Goal: Transaction & Acquisition: Purchase product/service

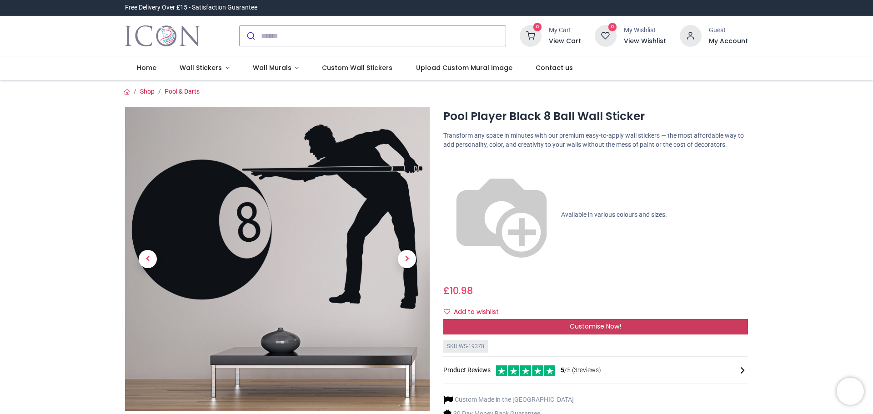
click at [567, 319] on div "Customise Now!" at bounding box center [595, 326] width 304 height 15
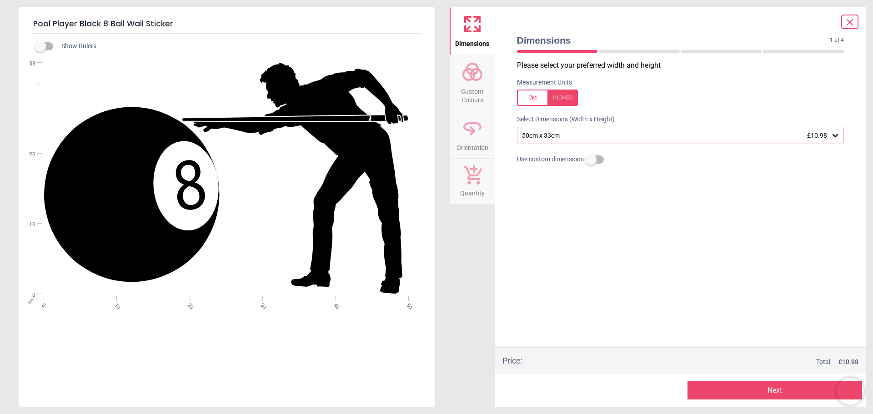
click at [775, 137] on div "50cm x 33cm £10.98" at bounding box center [676, 136] width 310 height 8
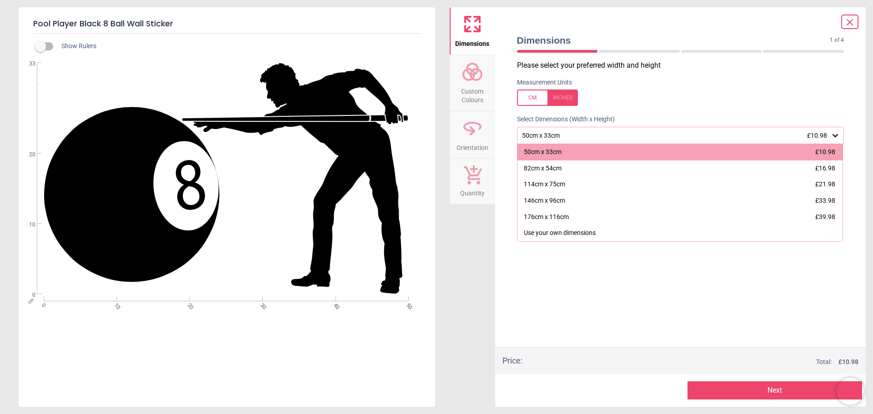
click at [477, 135] on icon at bounding box center [472, 128] width 22 height 22
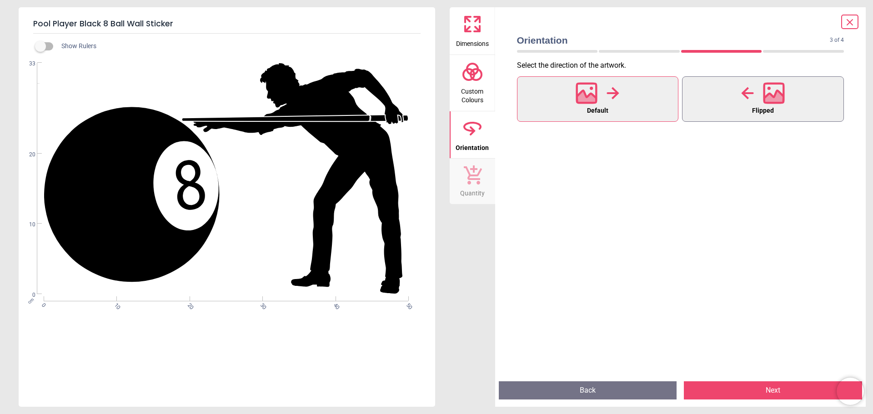
click at [710, 116] on button "Flipped" at bounding box center [763, 98] width 162 height 45
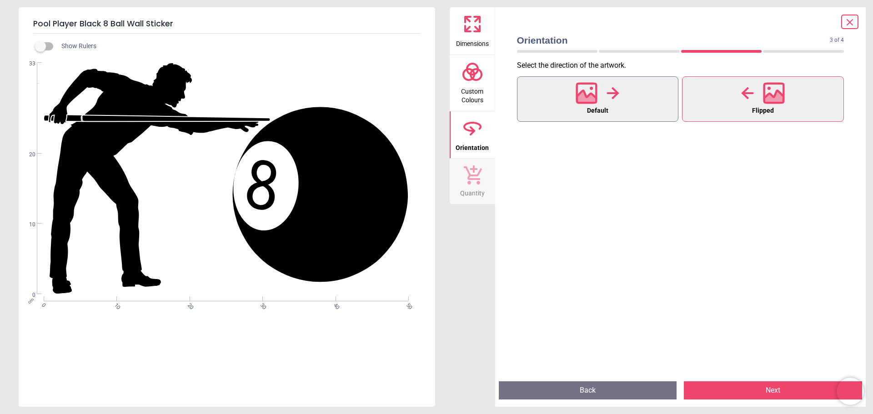
click at [616, 106] on button "Default" at bounding box center [598, 98] width 162 height 45
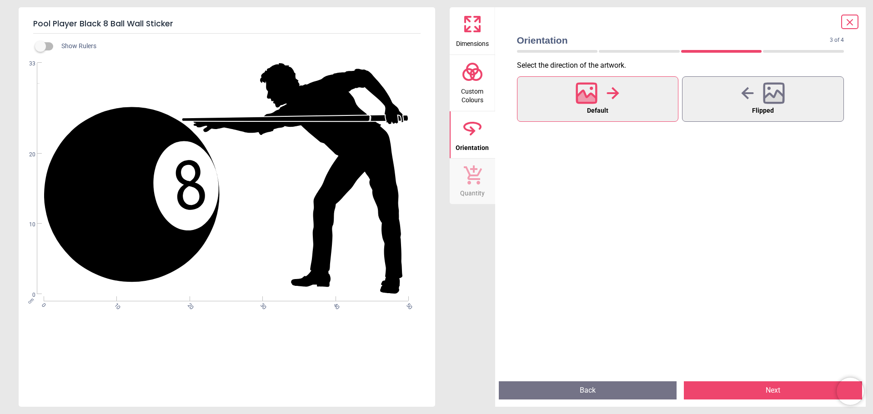
click at [472, 79] on circle at bounding box center [475, 74] width 11 height 11
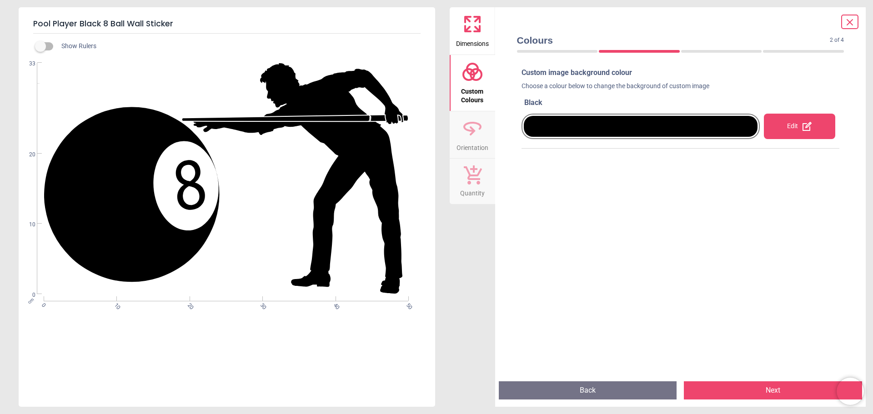
click at [633, 128] on div at bounding box center [641, 126] width 234 height 21
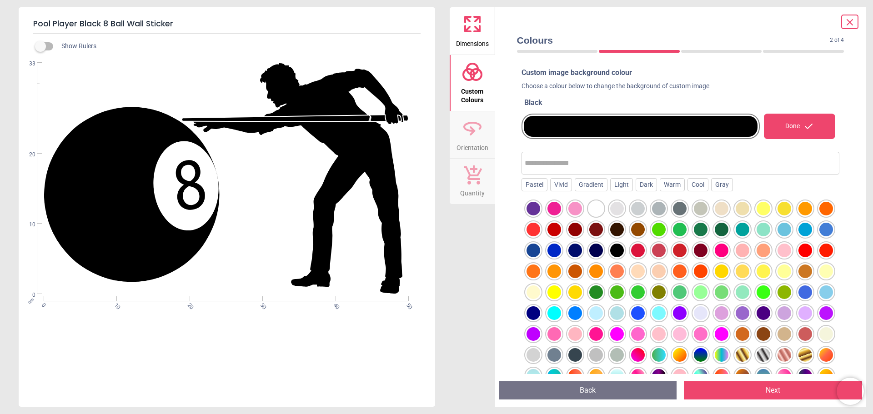
click at [561, 234] on div at bounding box center [554, 230] width 14 height 14
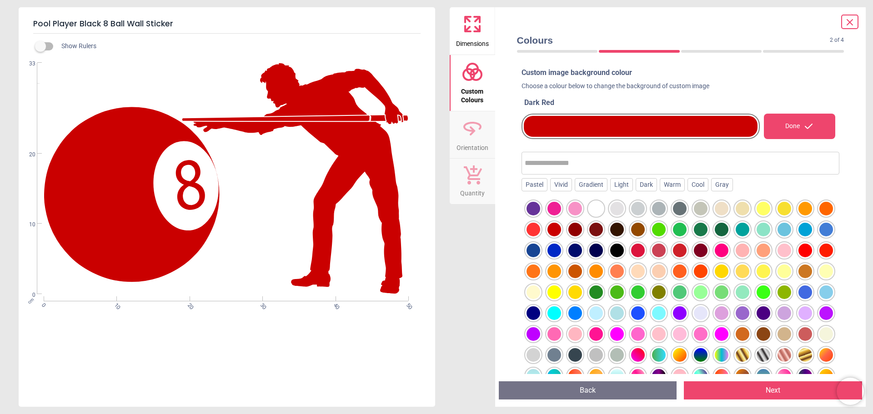
click at [540, 332] on div at bounding box center [533, 334] width 14 height 14
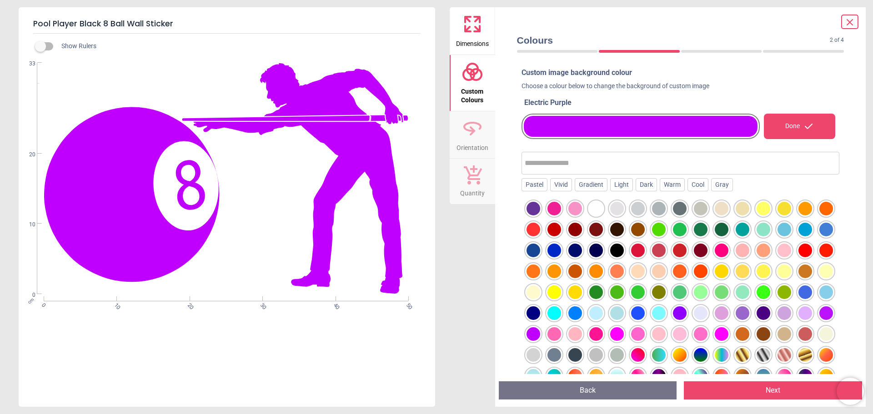
click at [540, 255] on div at bounding box center [533, 251] width 14 height 14
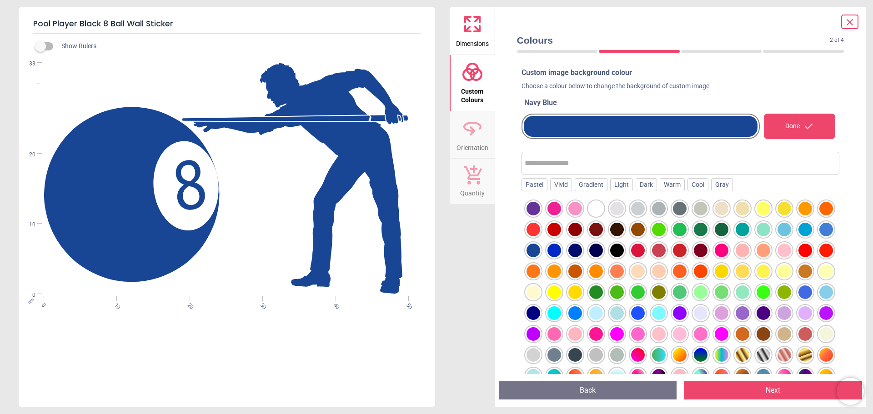
click at [561, 249] on div at bounding box center [554, 251] width 14 height 14
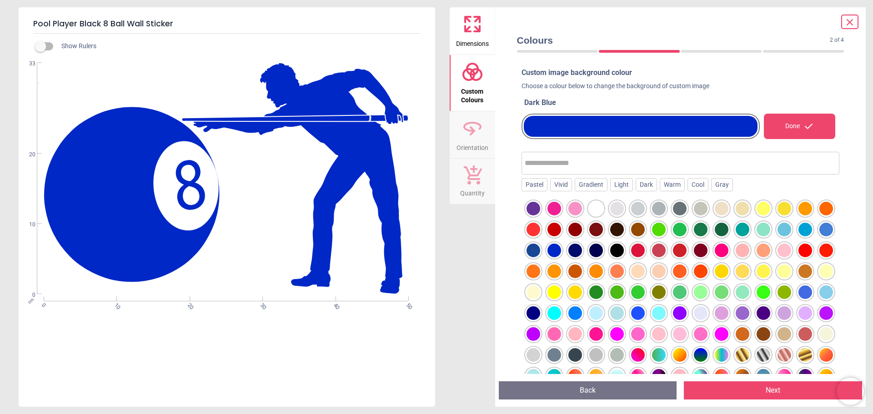
click at [582, 249] on div at bounding box center [575, 251] width 14 height 14
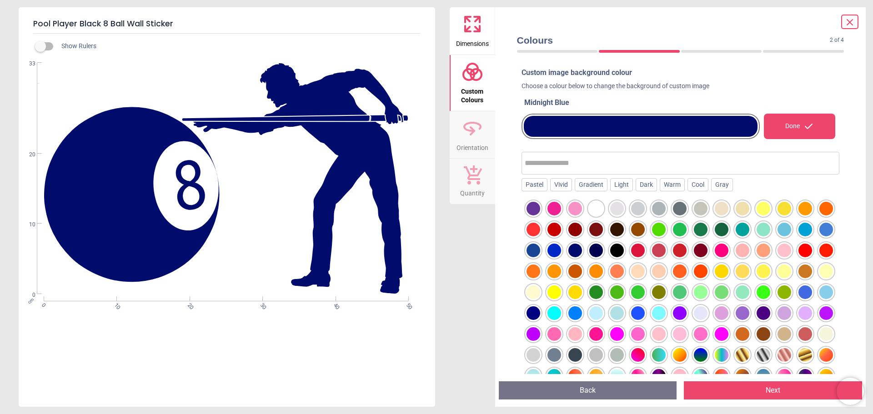
click at [764, 211] on div at bounding box center [763, 209] width 14 height 14
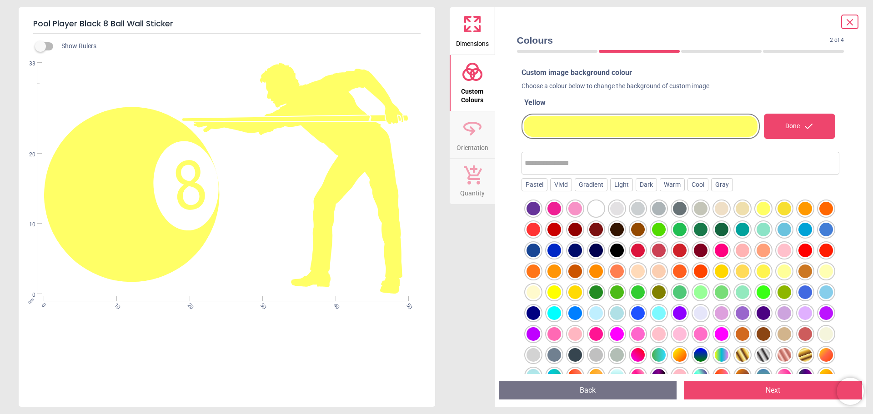
click at [799, 210] on div at bounding box center [805, 209] width 14 height 14
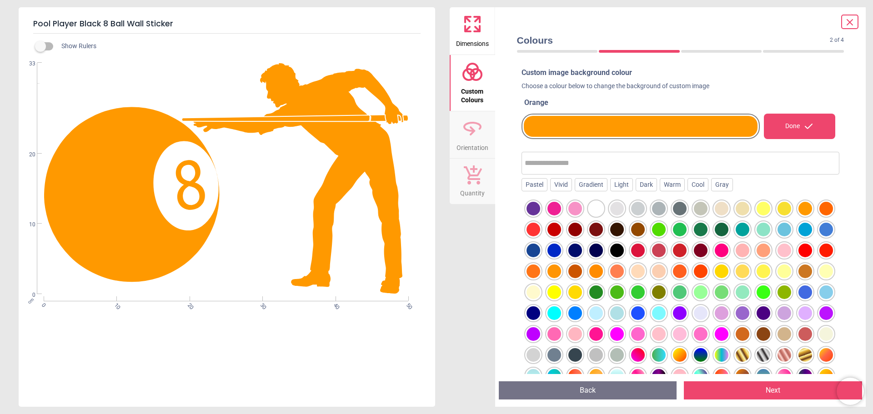
click at [850, 27] on icon at bounding box center [849, 22] width 11 height 11
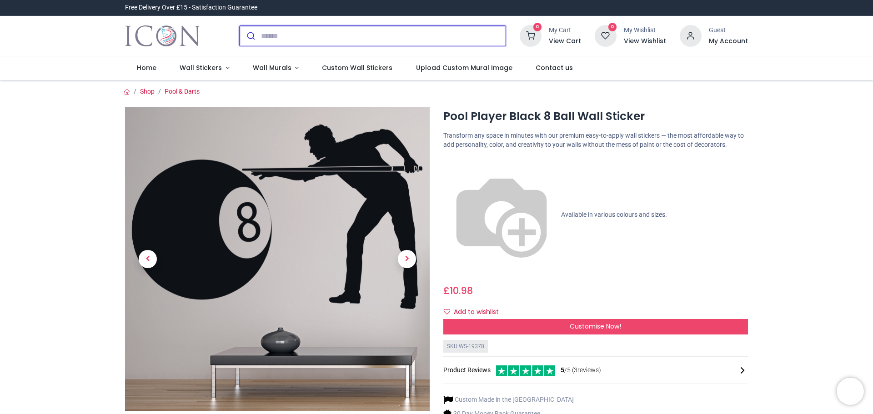
click at [322, 39] on input "search" at bounding box center [383, 36] width 245 height 20
type input "*******"
click at [240, 26] on button "submit" at bounding box center [250, 36] width 21 height 20
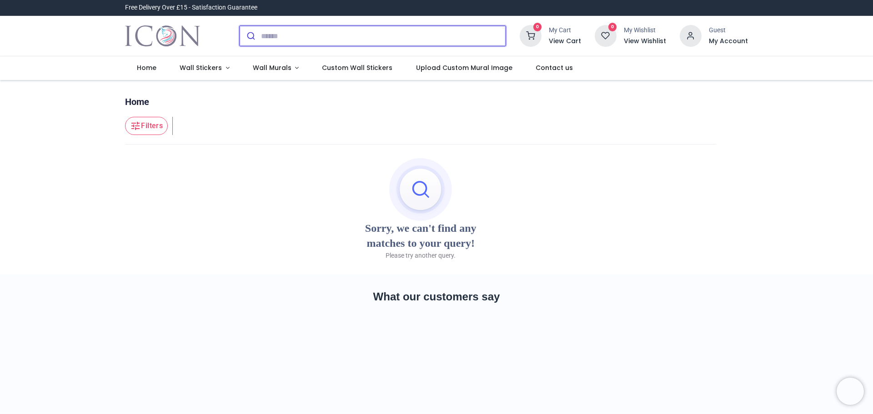
click at [299, 37] on input "search" at bounding box center [383, 36] width 245 height 20
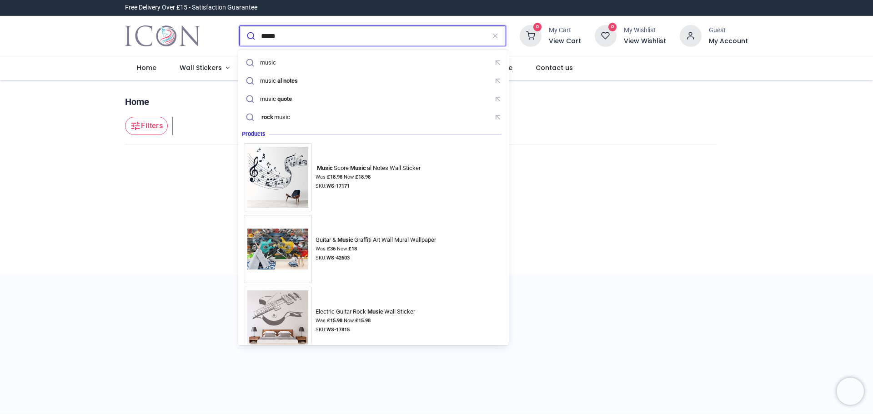
type input "*****"
click at [240, 26] on button "submit" at bounding box center [250, 36] width 21 height 20
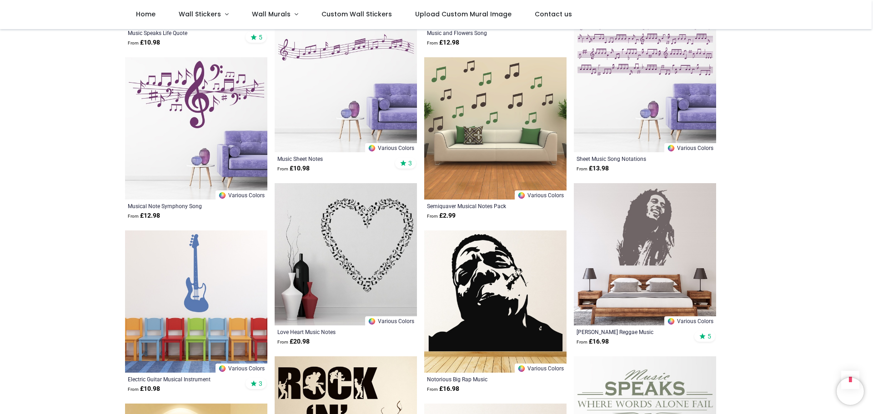
scroll to position [682, 0]
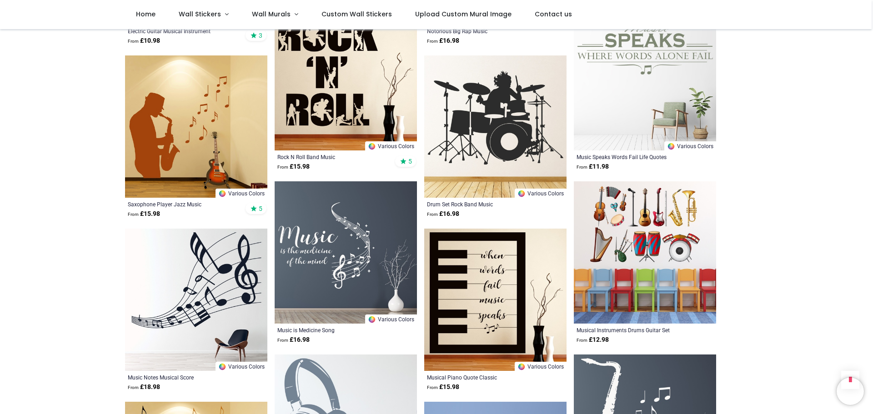
scroll to position [954, 0]
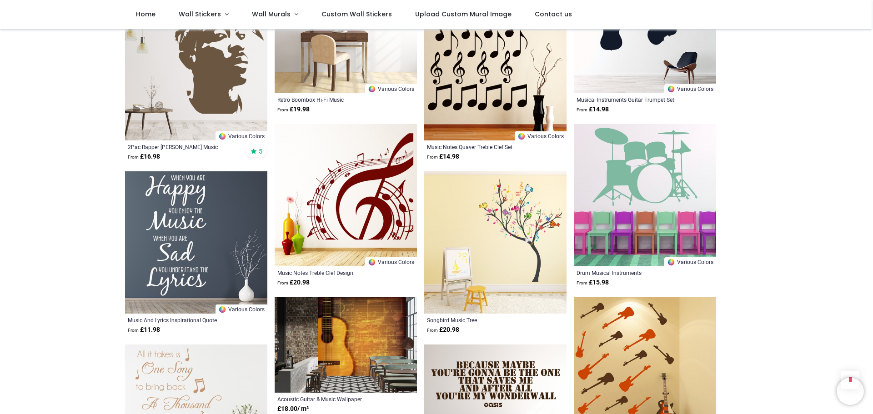
scroll to position [2181, 0]
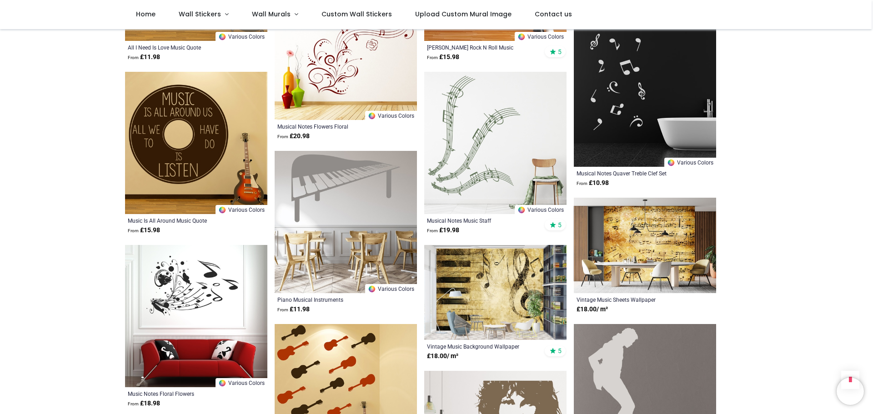
scroll to position [3318, 0]
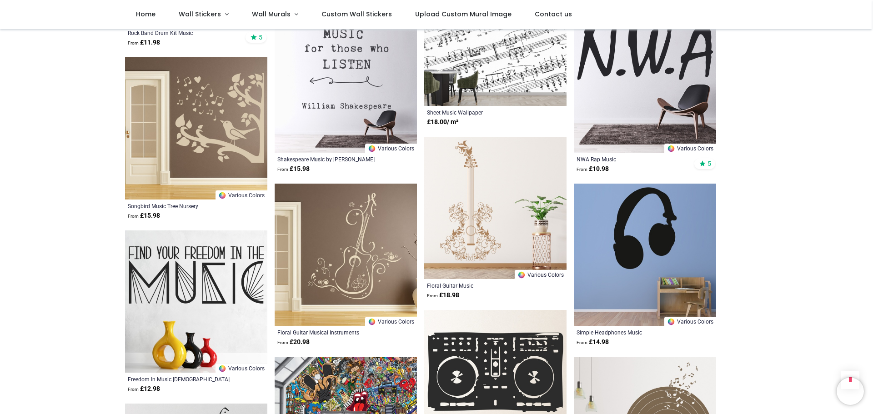
scroll to position [4545, 0]
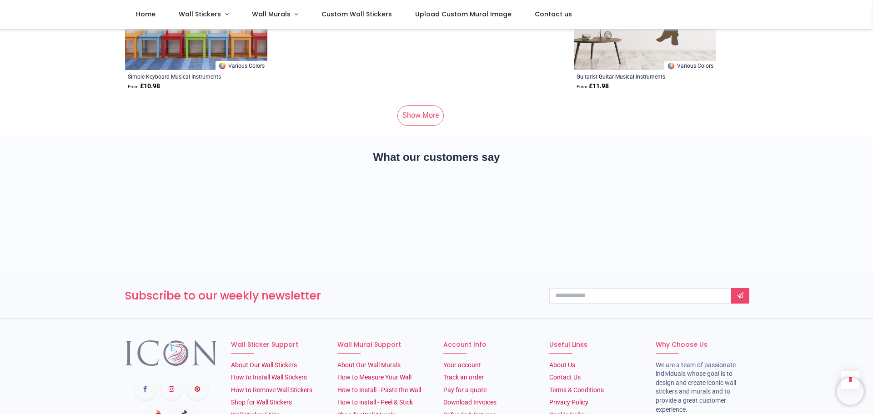
scroll to position [5954, 0]
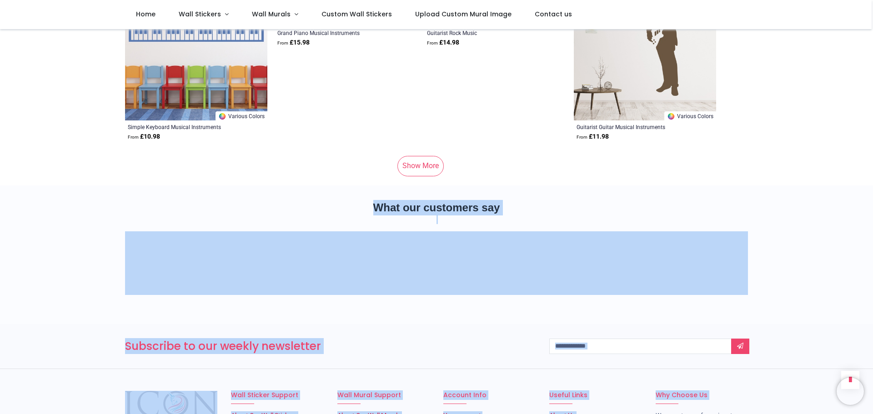
drag, startPoint x: 871, startPoint y: 387, endPoint x: 891, endPoint y: 150, distance: 237.7
click at [872, 150] on html "Login • Register Home Wall Stickers" at bounding box center [436, 207] width 873 height 414
